Goal: Navigation & Orientation: Find specific page/section

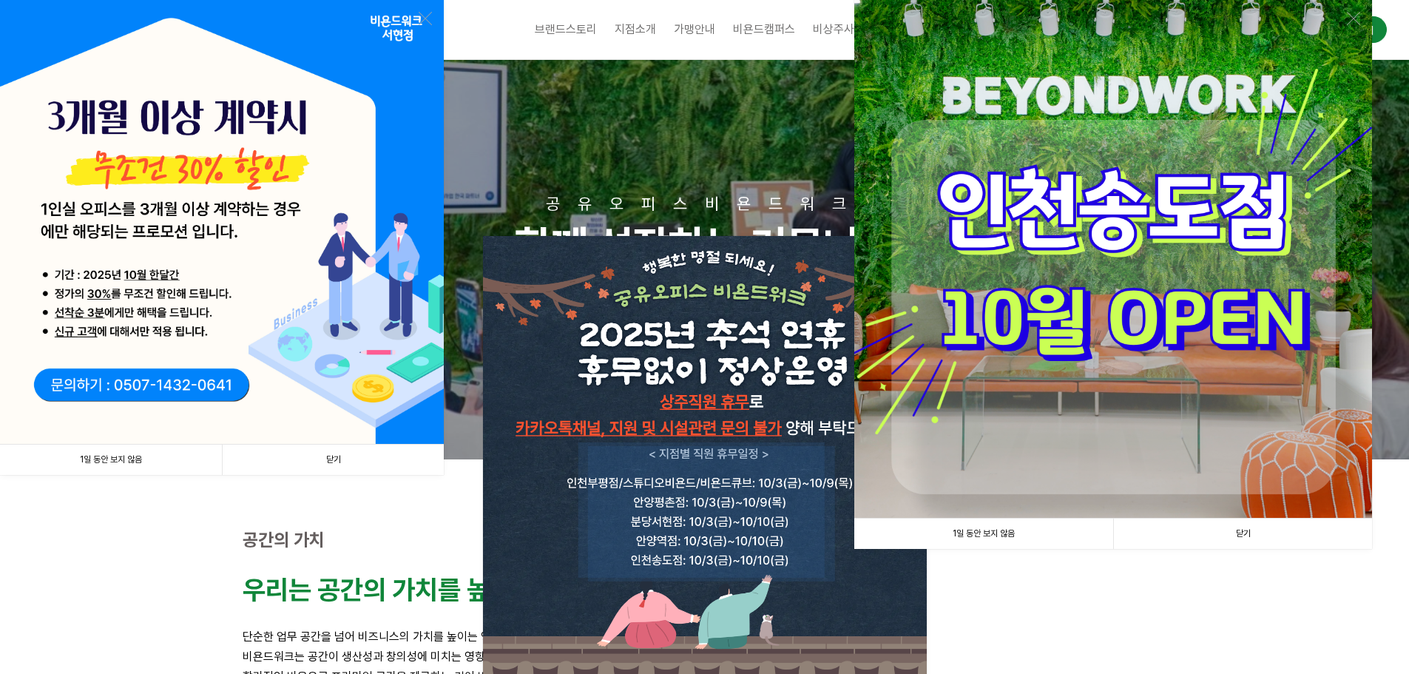
click at [321, 459] on link "닫기" at bounding box center [333, 460] width 222 height 30
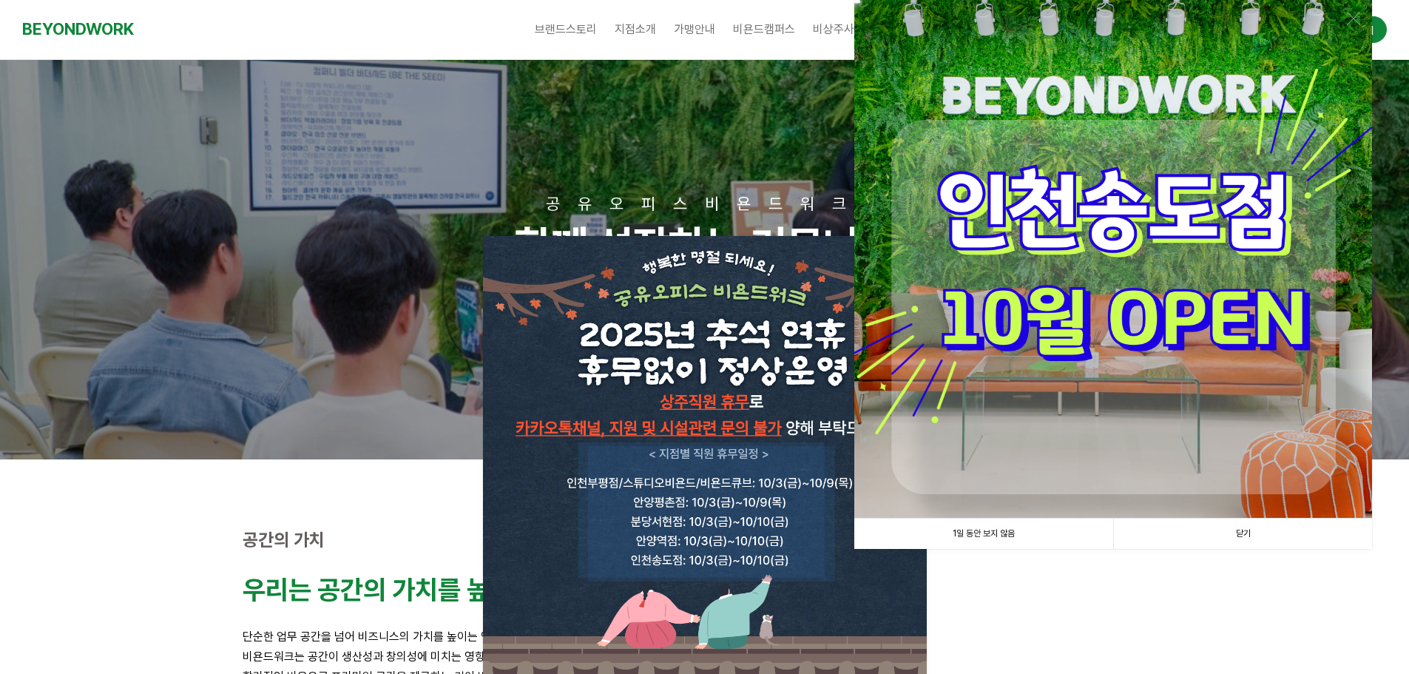
click at [1278, 541] on link "닫기" at bounding box center [1242, 534] width 259 height 30
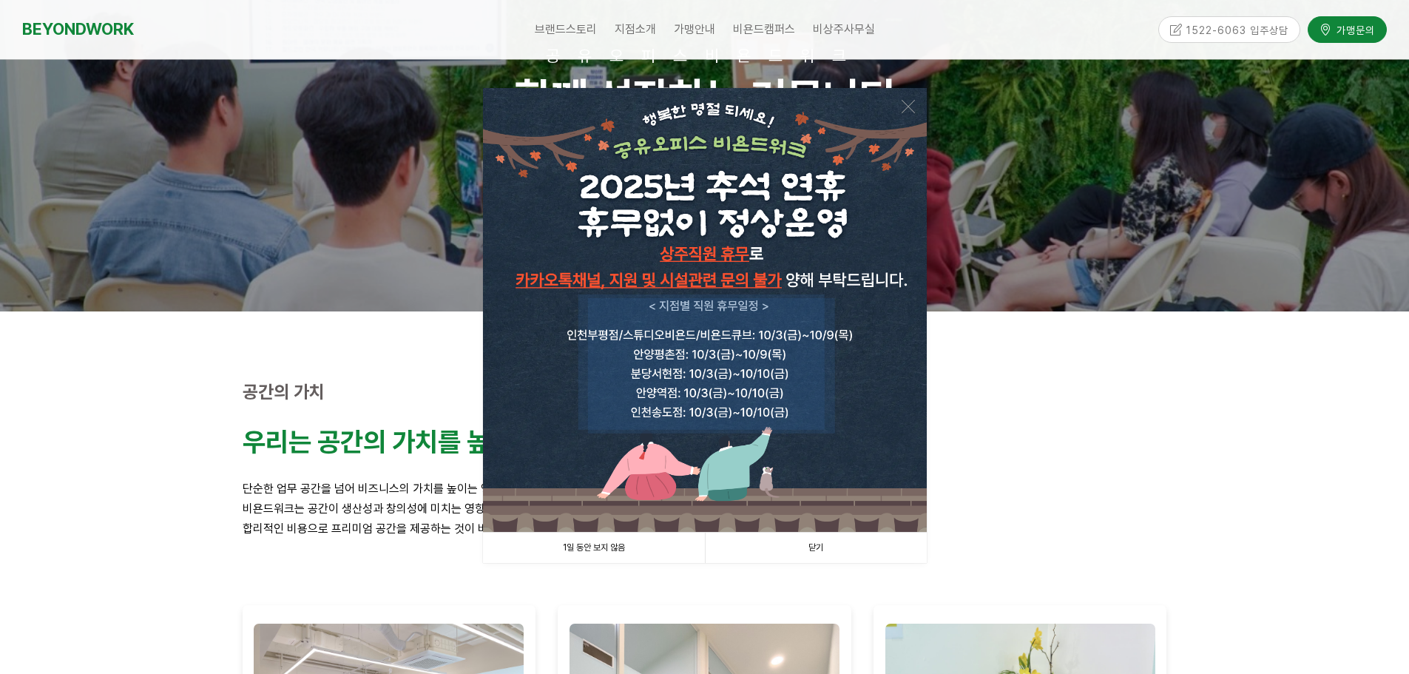
drag, startPoint x: 815, startPoint y: 545, endPoint x: 790, endPoint y: 547, distance: 24.5
click at [815, 545] on link "닫기" at bounding box center [816, 548] width 222 height 30
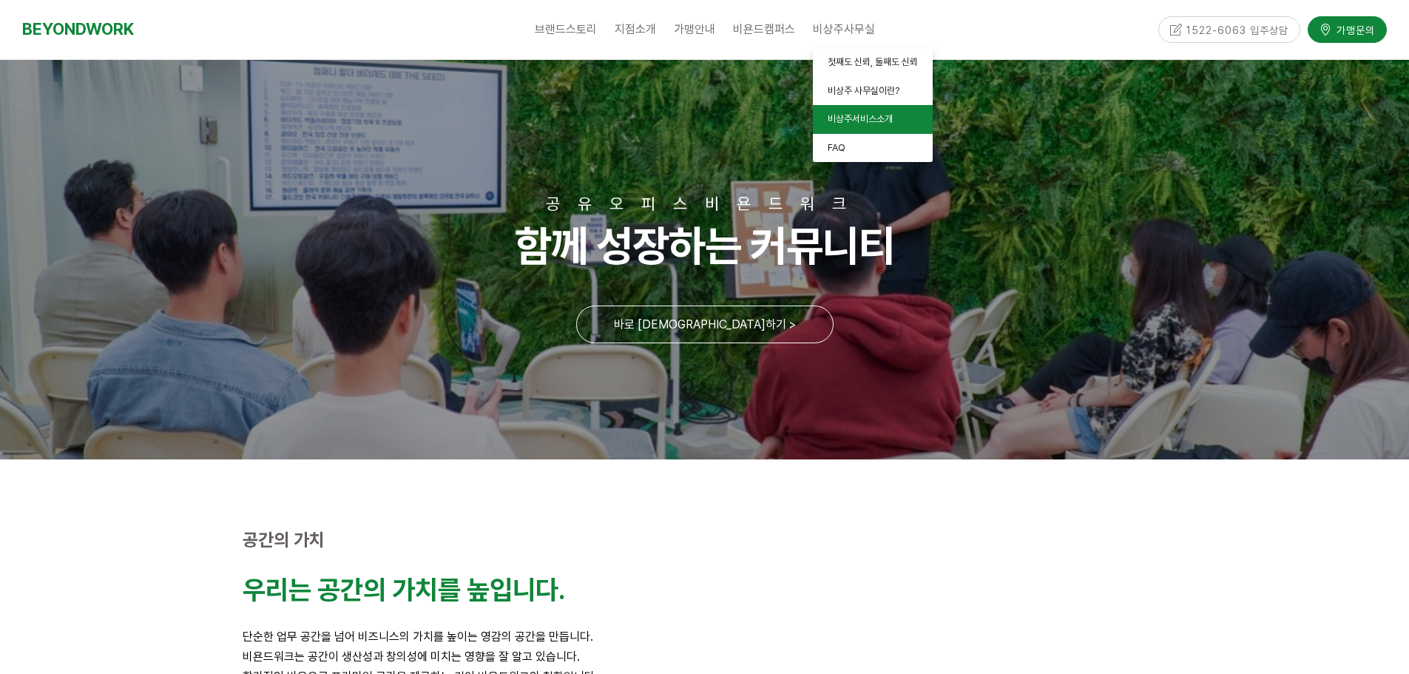
click at [850, 117] on span "비상주서비스소개" at bounding box center [860, 118] width 65 height 11
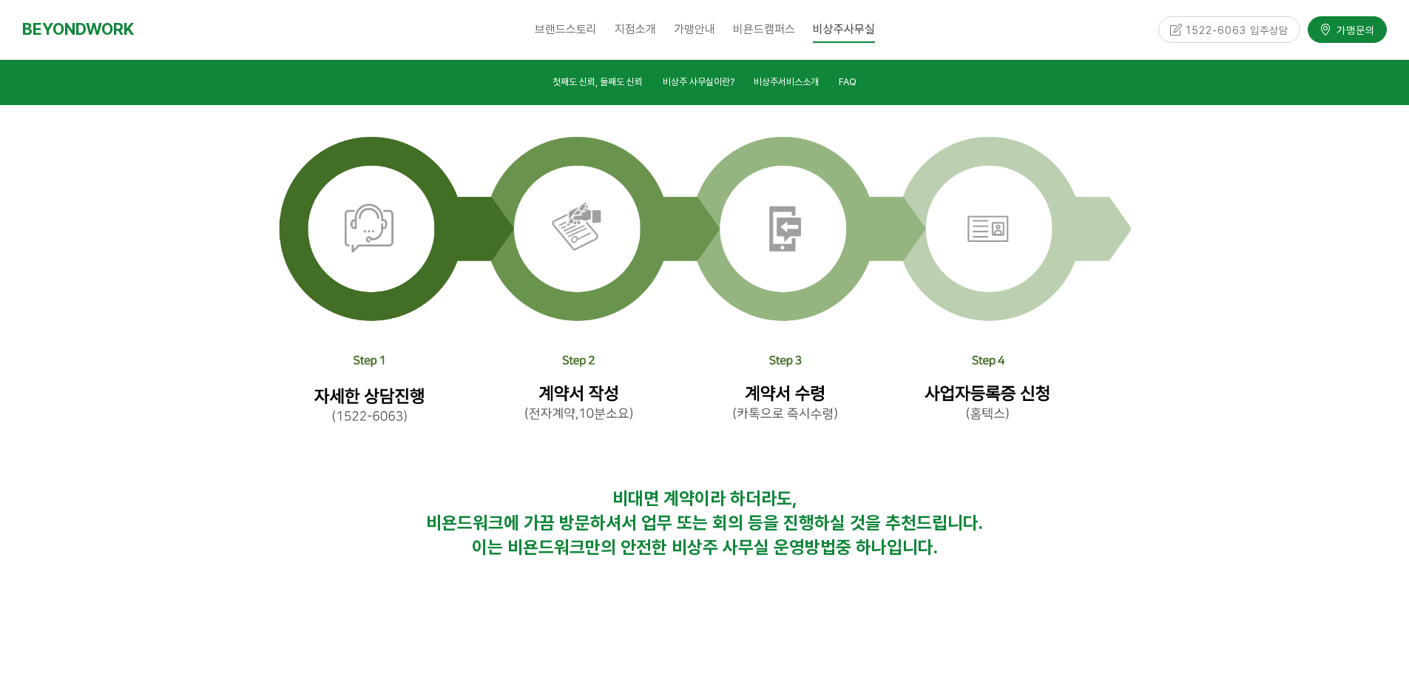
scroll to position [4623, 0]
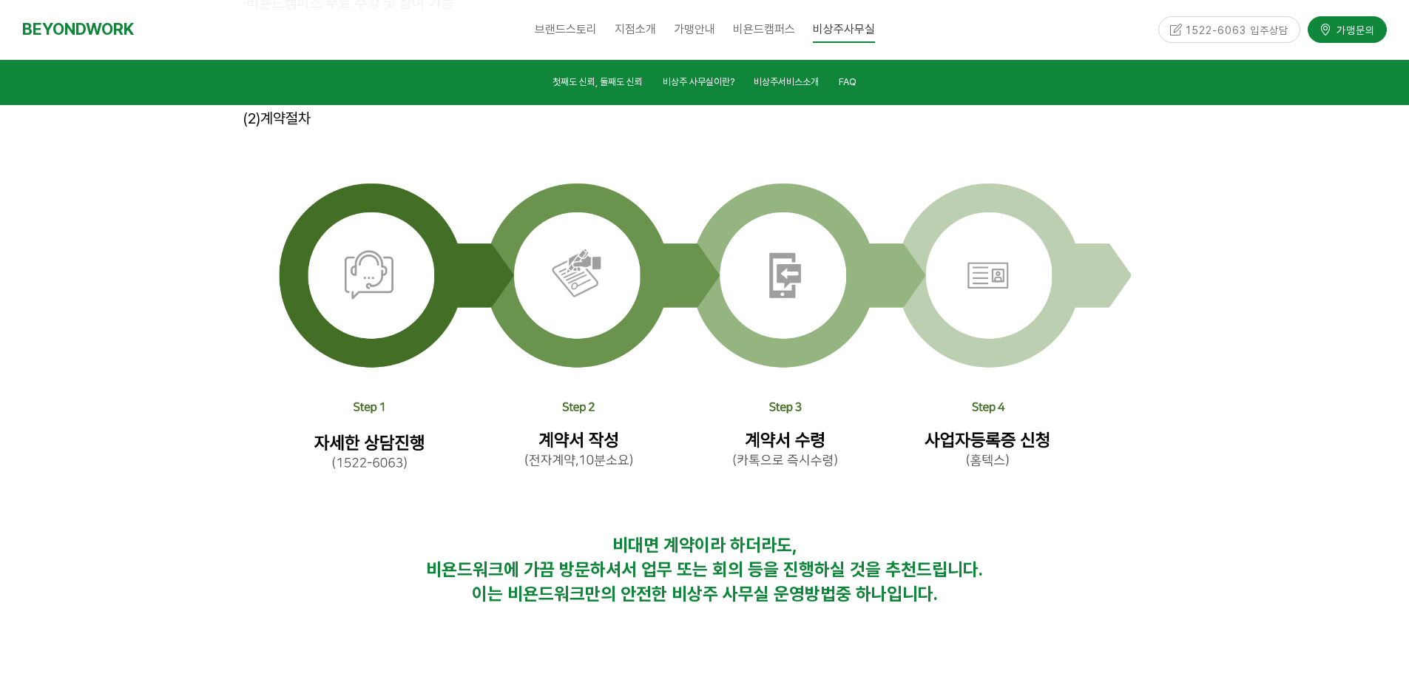
click at [1208, 376] on div at bounding box center [704, 183] width 1409 height 960
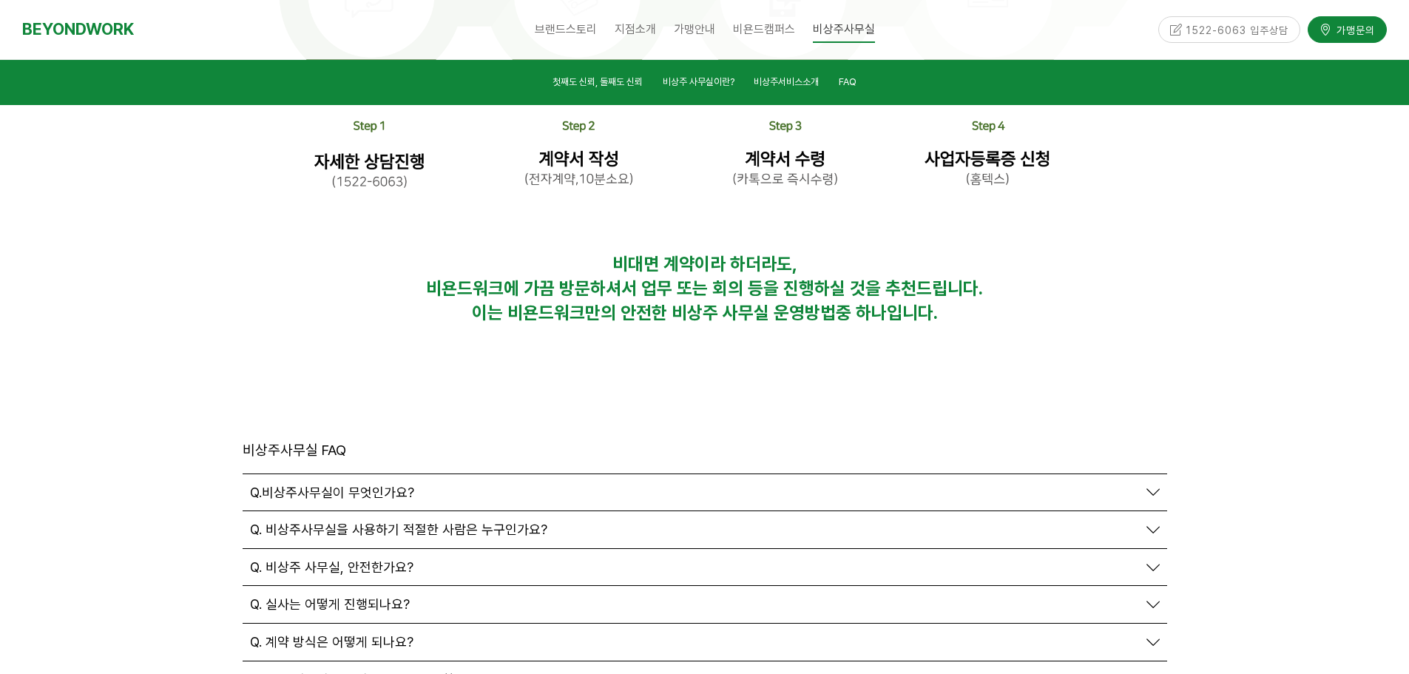
scroll to position [4993, 0]
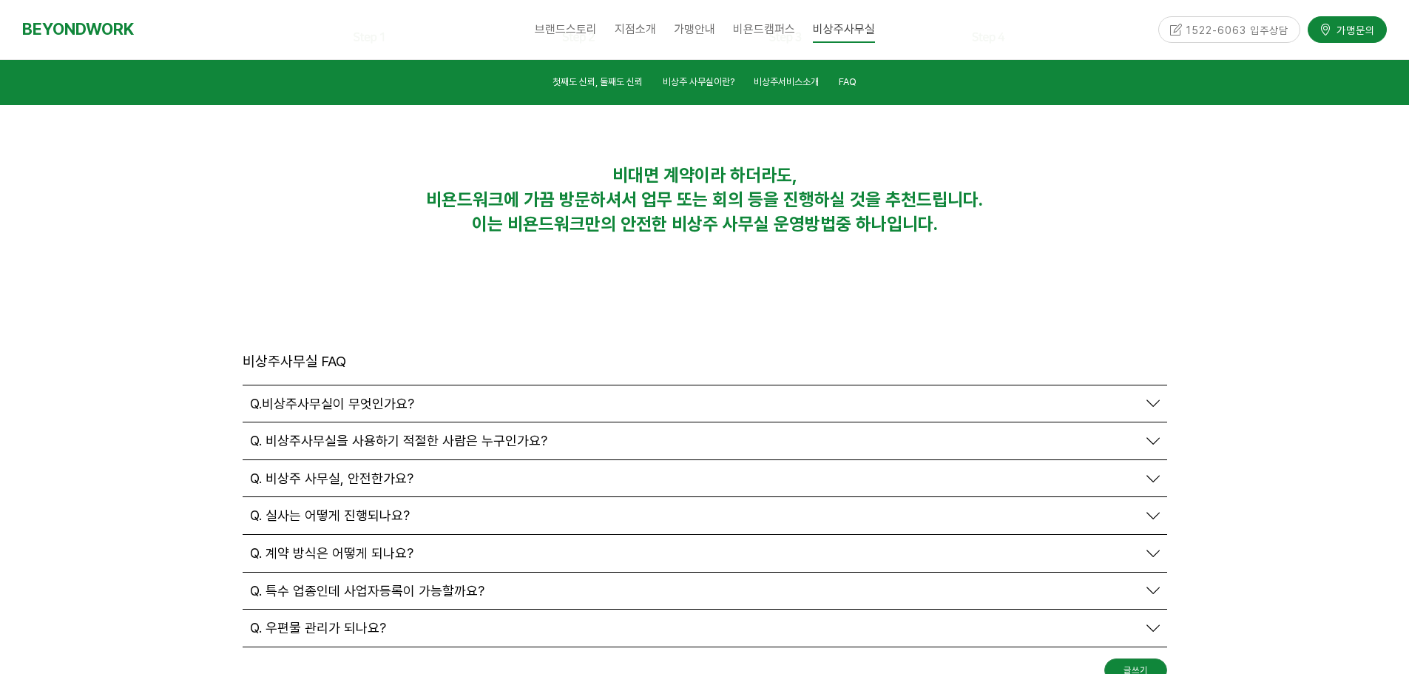
click at [1284, 540] on div at bounding box center [704, 575] width 1409 height 562
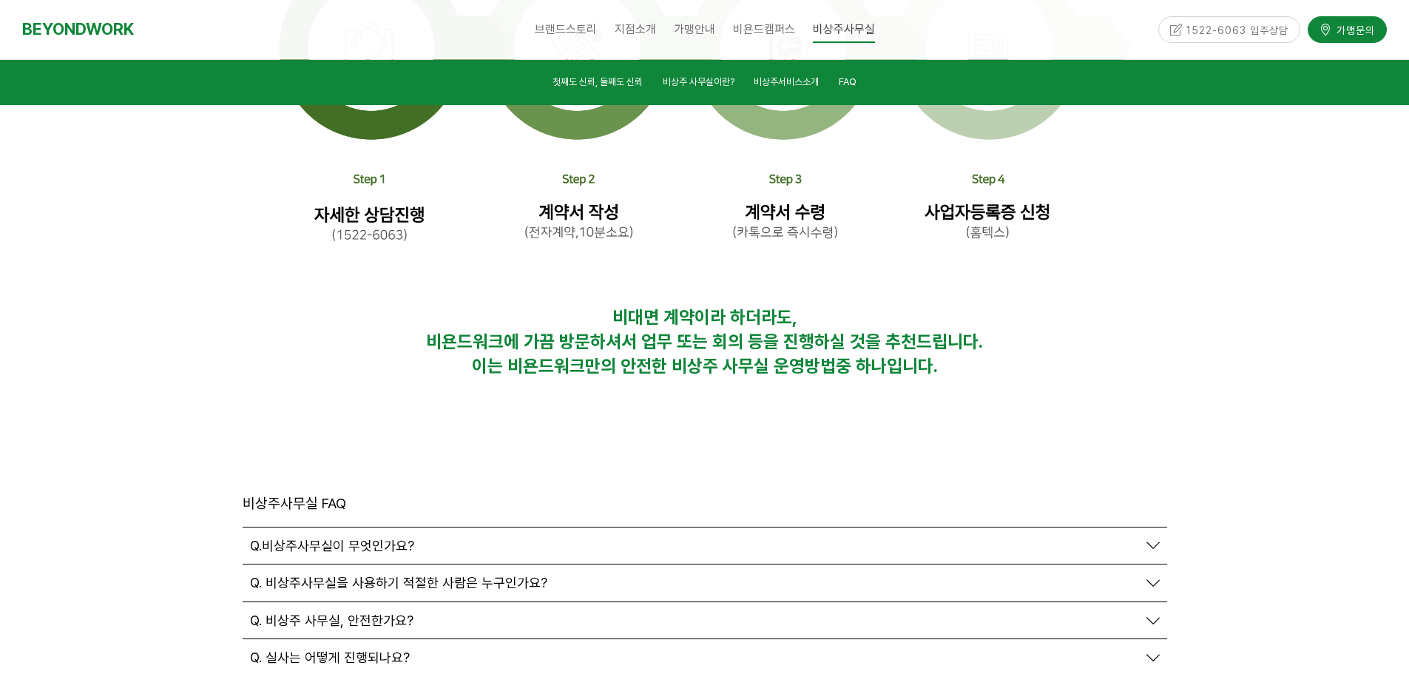
scroll to position [4845, 0]
